Goal: Navigation & Orientation: Understand site structure

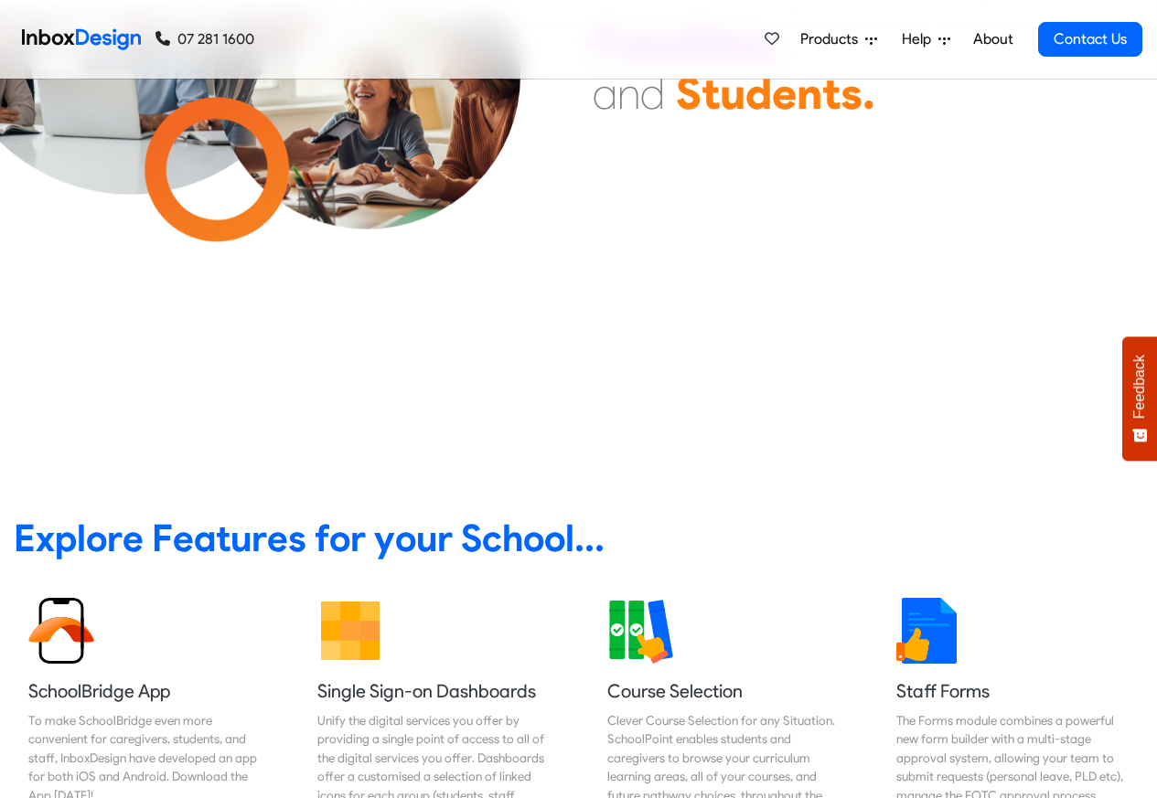
scroll to position [549, 0]
